Goal: Information Seeking & Learning: Learn about a topic

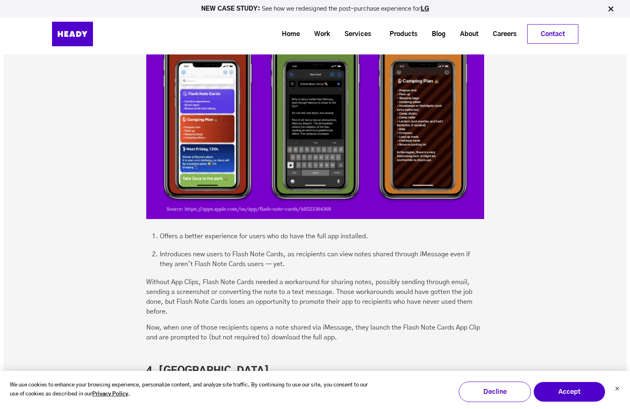
scroll to position [1913, 0]
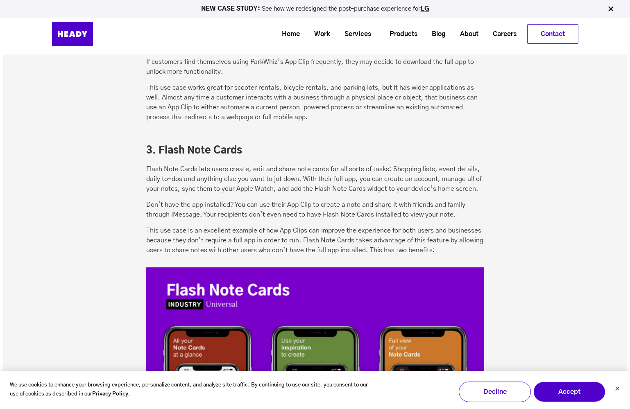
click at [166, 162] on div "5 Examples of App Clips in Action Across Industries Curious to see what App Cli…" at bounding box center [315, 300] width 338 height 2556
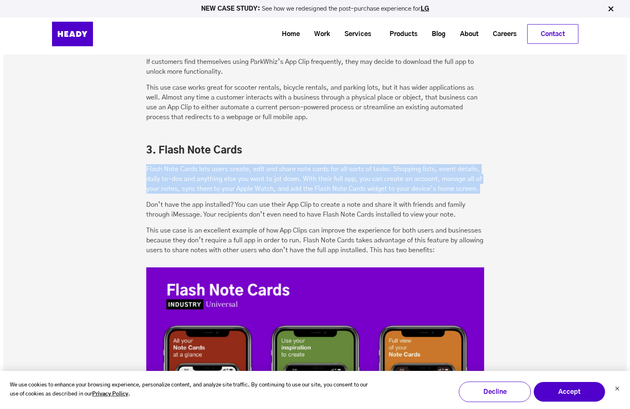
click at [166, 162] on div "5 Examples of App Clips in Action Across Industries Curious to see what App Cli…" at bounding box center [315, 300] width 338 height 2556
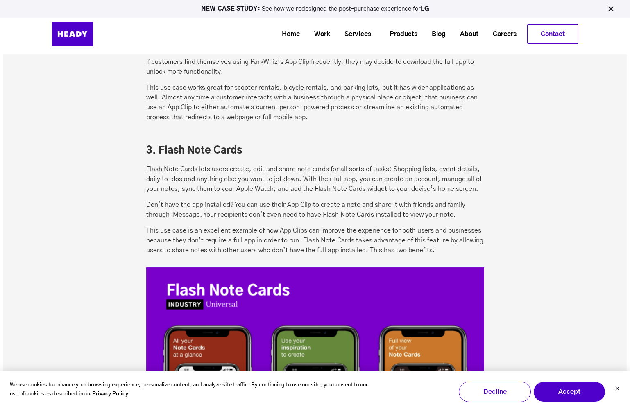
click at [184, 196] on div "5 Examples of App Clips in Action Across Industries Curious to see what App Cli…" at bounding box center [315, 300] width 338 height 2556
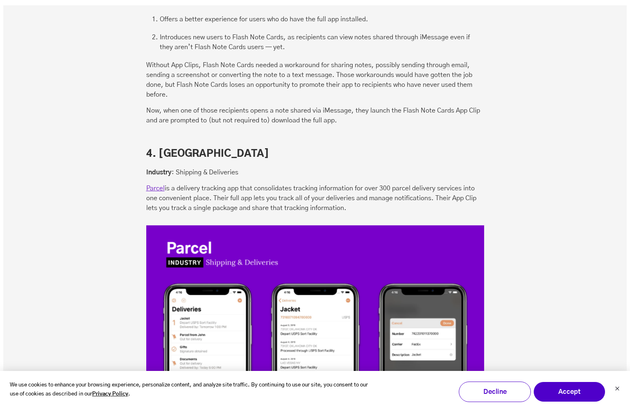
scroll to position [2433, 0]
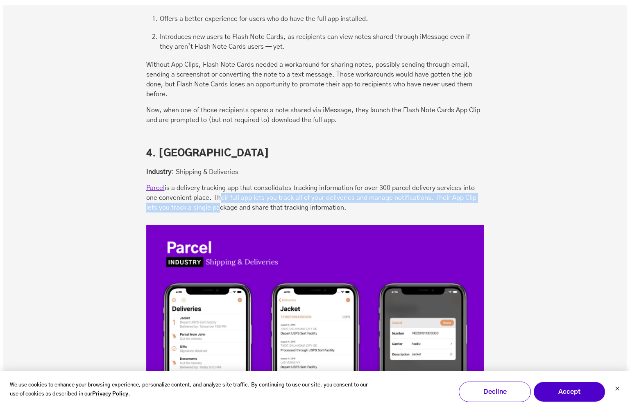
drag, startPoint x: 216, startPoint y: 199, endPoint x: 216, endPoint y: 207, distance: 8.2
click at [216, 207] on p "Parcel is a delivery tracking app that consolidates tracking information for ov…" at bounding box center [315, 197] width 338 height 29
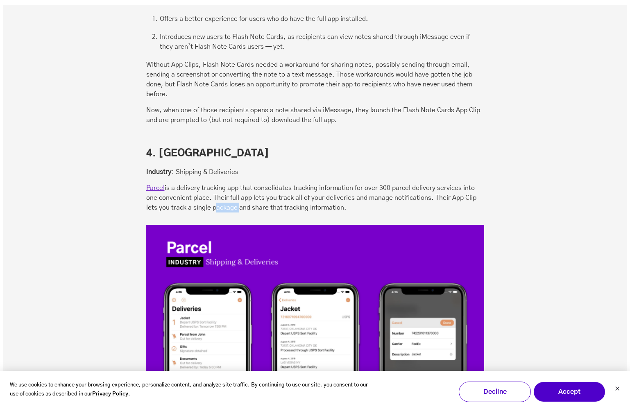
click at [216, 207] on p "Parcel is a delivery tracking app that consolidates tracking information for ov…" at bounding box center [315, 197] width 338 height 29
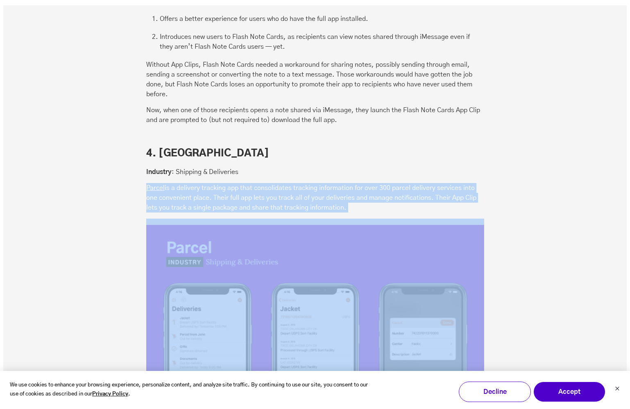
click at [216, 207] on p "Parcel is a delivery tracking app that consolidates tracking information for ov…" at bounding box center [315, 197] width 338 height 29
click at [245, 196] on p "Parcel is a delivery tracking app that consolidates tracking information for ov…" at bounding box center [315, 197] width 338 height 29
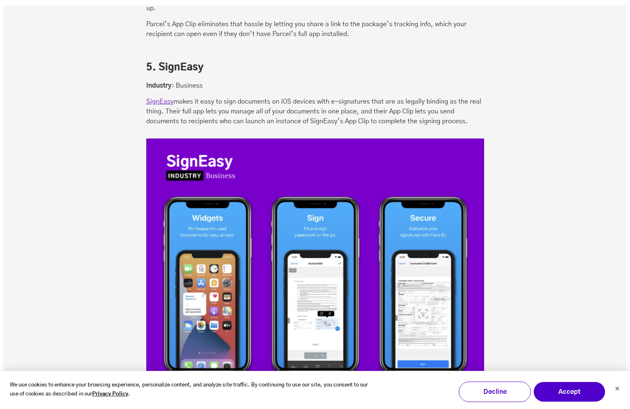
scroll to position [2970, 0]
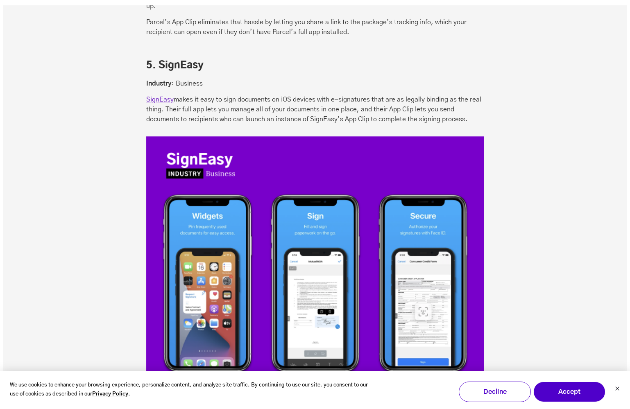
drag, startPoint x: 226, startPoint y: 89, endPoint x: 248, endPoint y: 121, distance: 38.5
click at [248, 121] on p "SignEasy makes it easy to sign documents on iOS devices with e-signatures that …" at bounding box center [315, 109] width 338 height 29
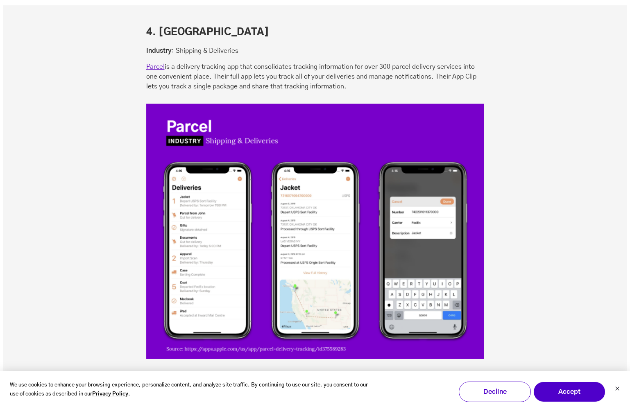
scroll to position [2567, 0]
